Goal: Navigation & Orientation: Find specific page/section

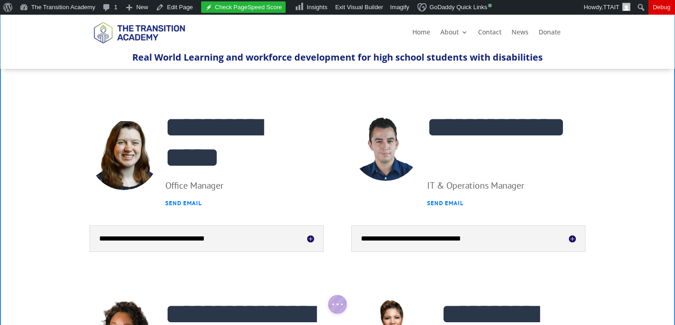
scroll to position [274, 0]
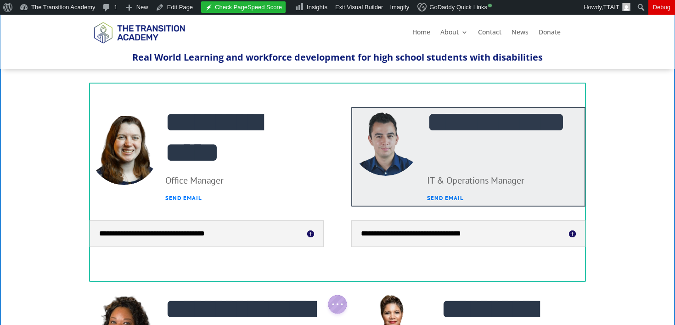
click at [486, 141] on div at bounding box center [469, 157] width 234 height 100
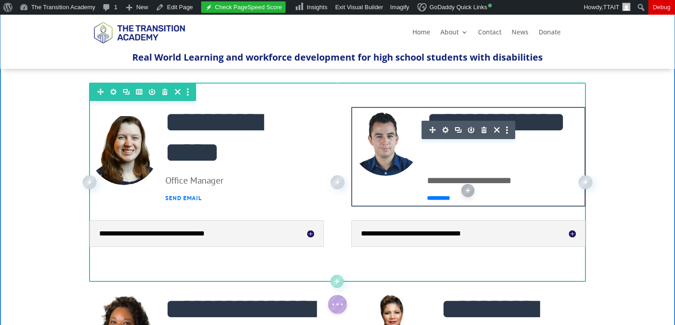
click at [485, 127] on icon "button" at bounding box center [484, 130] width 13 height 13
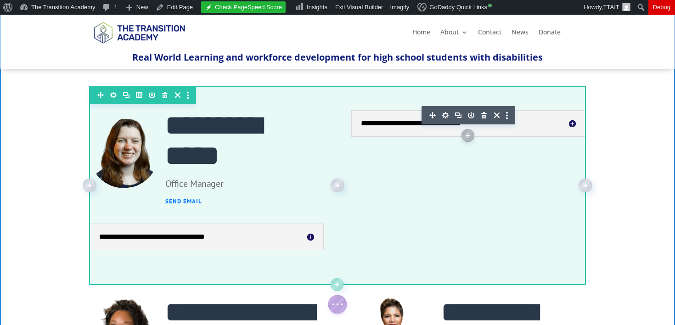
scroll to position [267, 0]
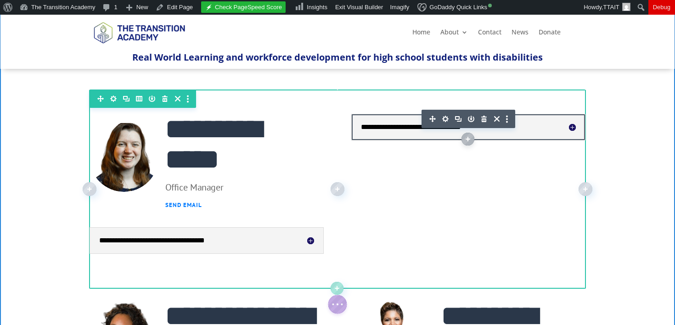
click at [483, 113] on icon "button" at bounding box center [484, 119] width 13 height 13
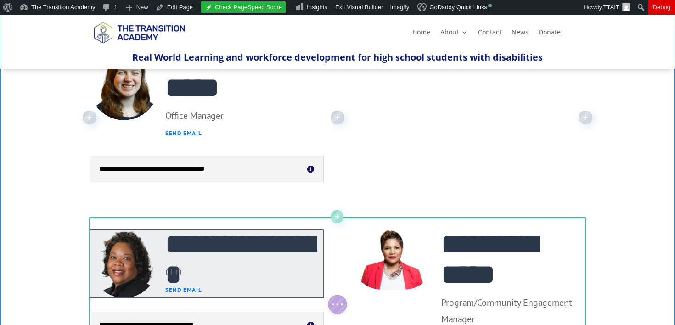
scroll to position [360, 0]
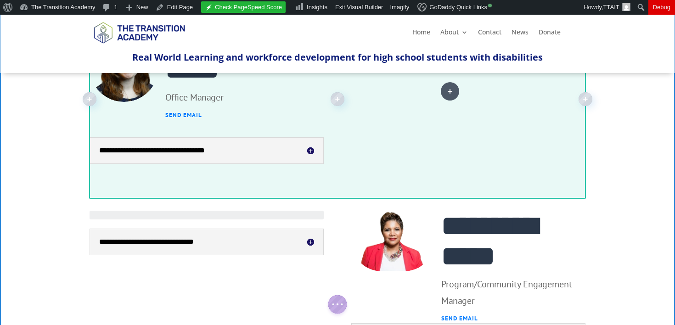
drag, startPoint x: 228, startPoint y: 241, endPoint x: 451, endPoint y: 91, distance: 267.9
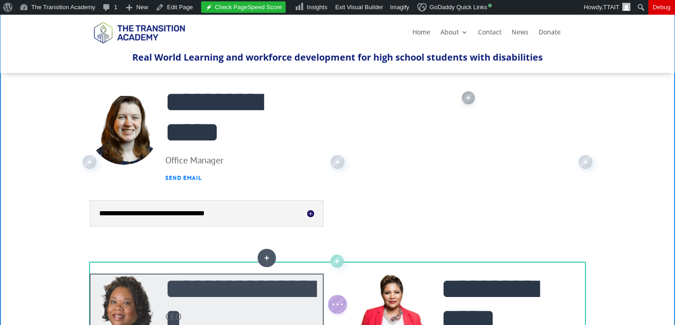
scroll to position [319, 0]
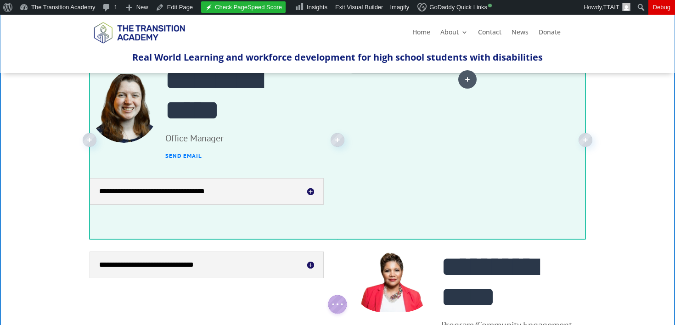
drag, startPoint x: 207, startPoint y: 285, endPoint x: 468, endPoint y: 79, distance: 332.8
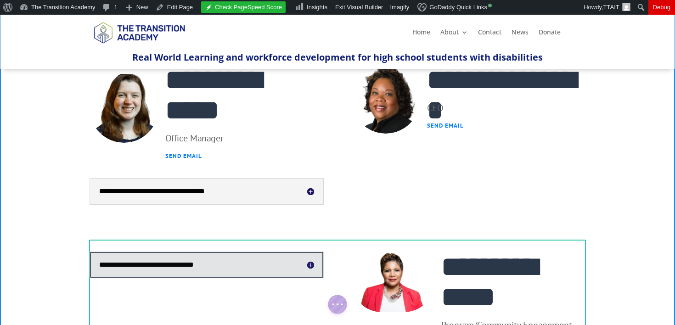
scroll to position [338, 0]
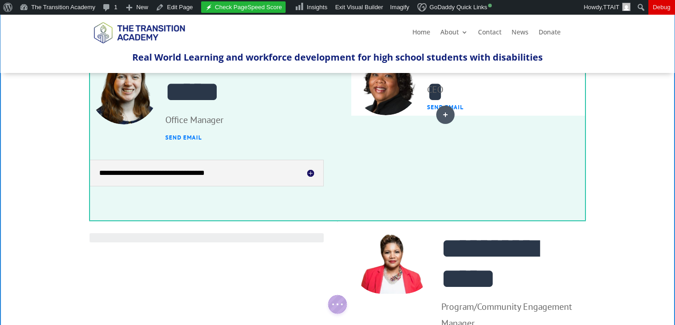
drag, startPoint x: 243, startPoint y: 259, endPoint x: 446, endPoint y: 115, distance: 248.2
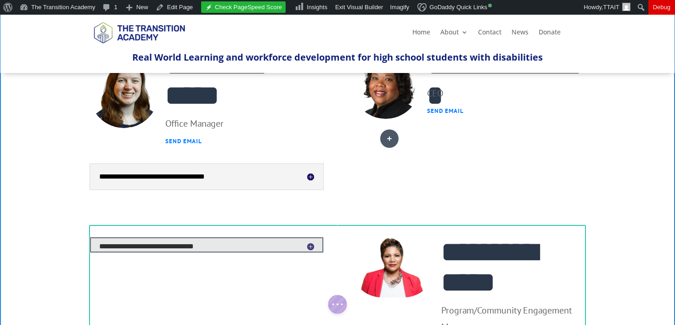
scroll to position [356, 0]
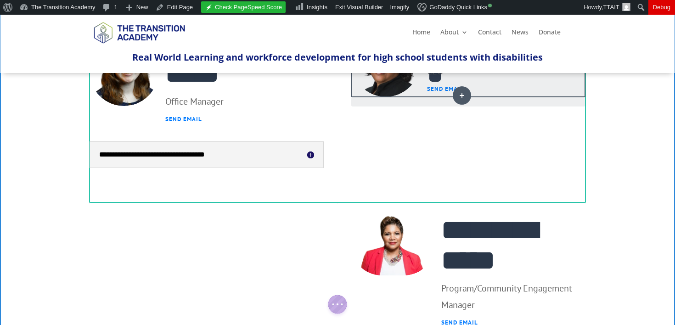
drag, startPoint x: 255, startPoint y: 242, endPoint x: 462, endPoint y: 95, distance: 254.1
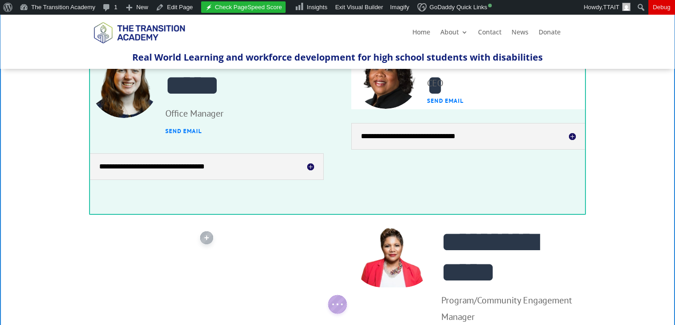
scroll to position [341, 0]
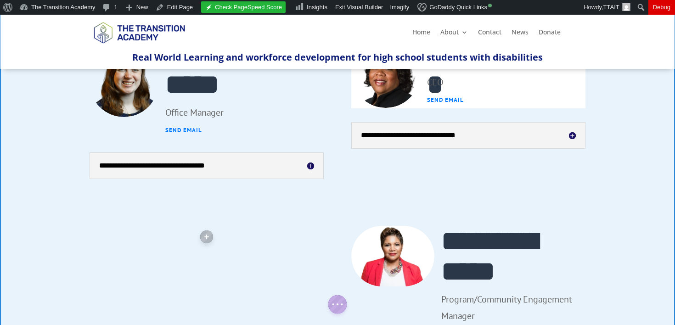
click at [117, 234] on div at bounding box center [207, 237] width 234 height 22
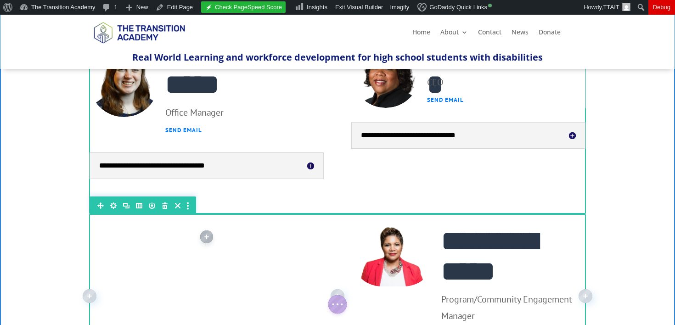
click at [164, 203] on icon "button" at bounding box center [165, 205] width 13 height 13
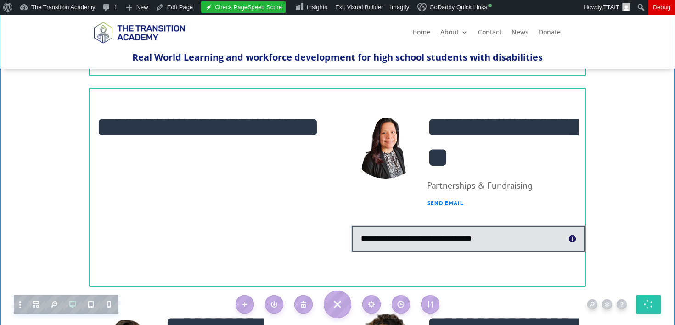
scroll to position [0, 0]
